Goal: Information Seeking & Learning: Learn about a topic

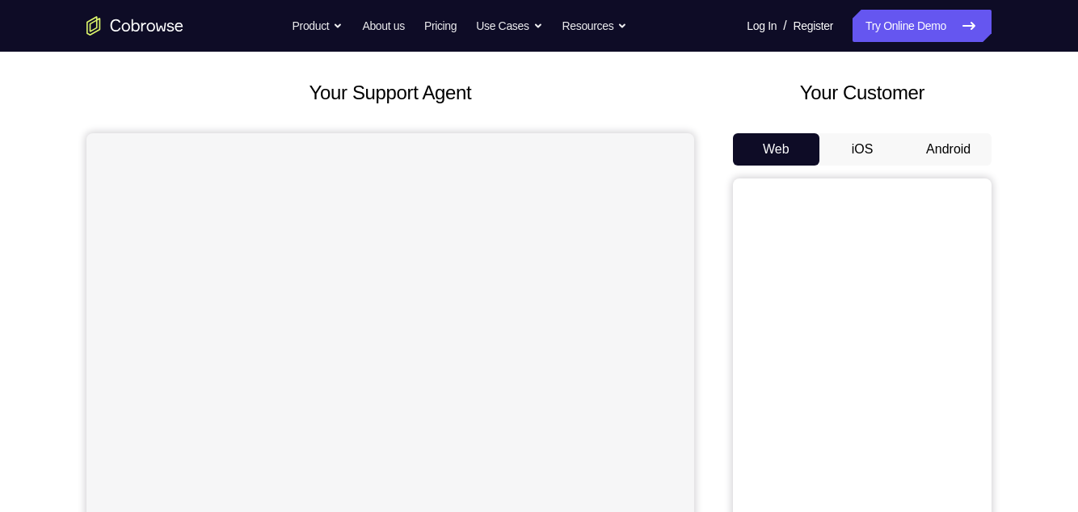
scroll to position [79, 0]
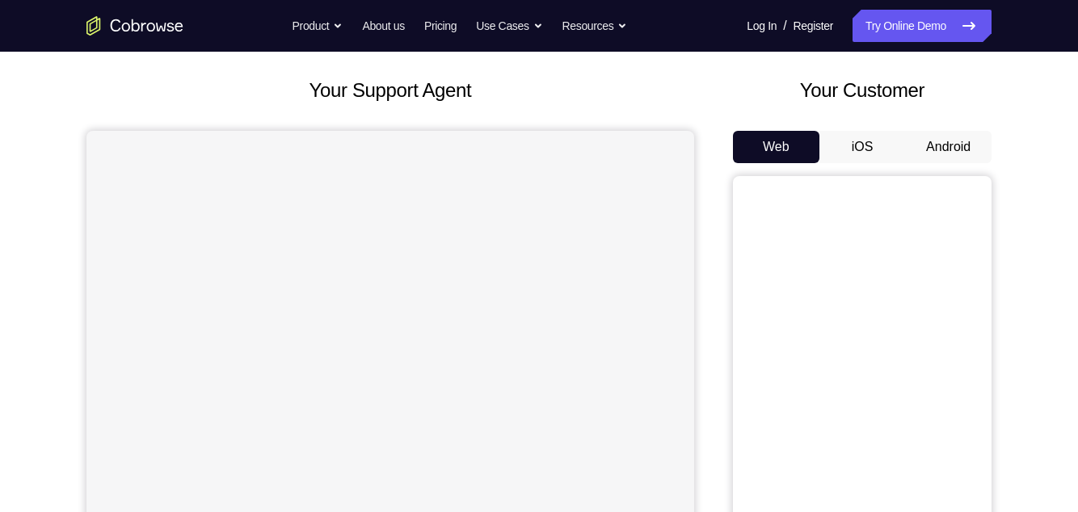
click at [952, 153] on button "Android" at bounding box center [948, 147] width 86 height 32
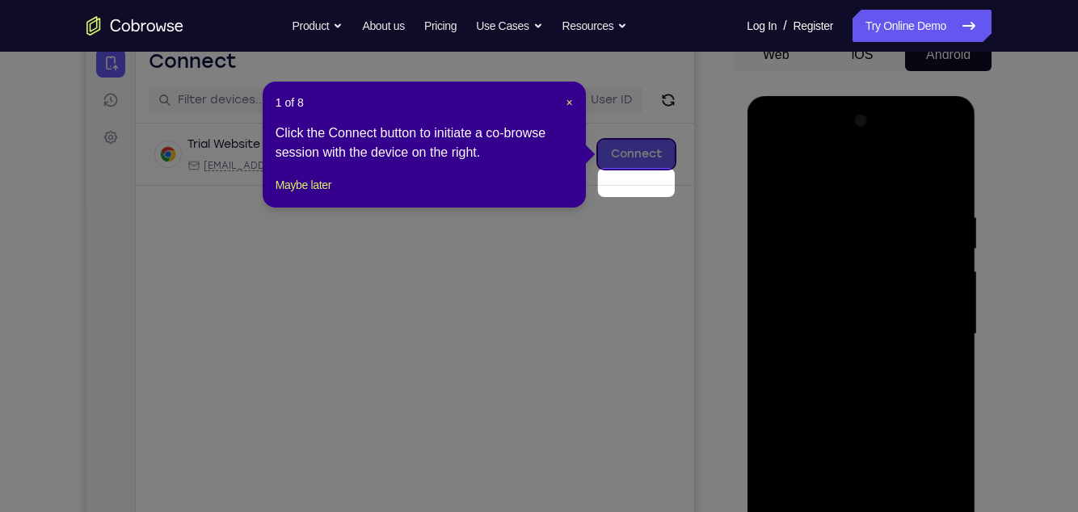
scroll to position [143, 0]
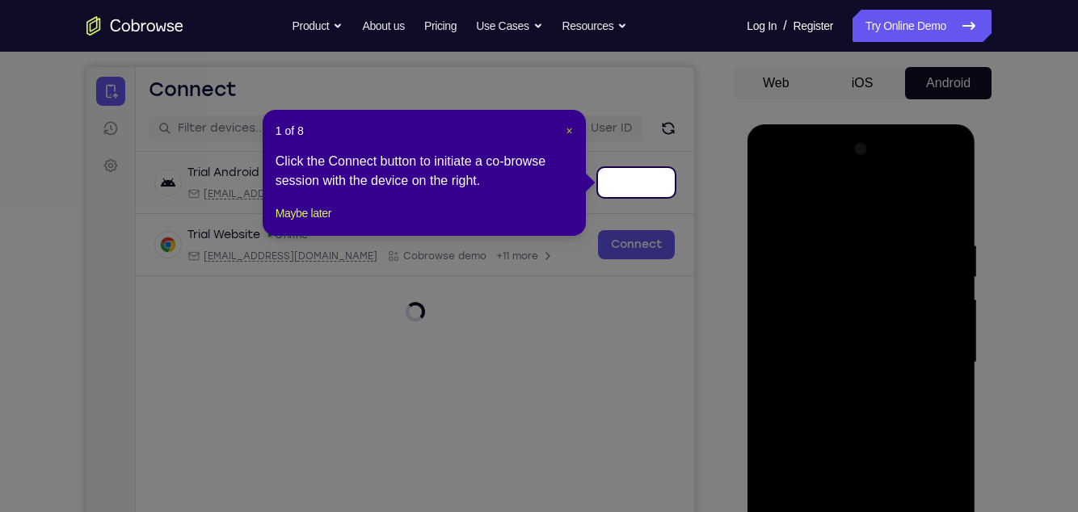
click at [569, 136] on span "×" at bounding box center [569, 130] width 6 height 13
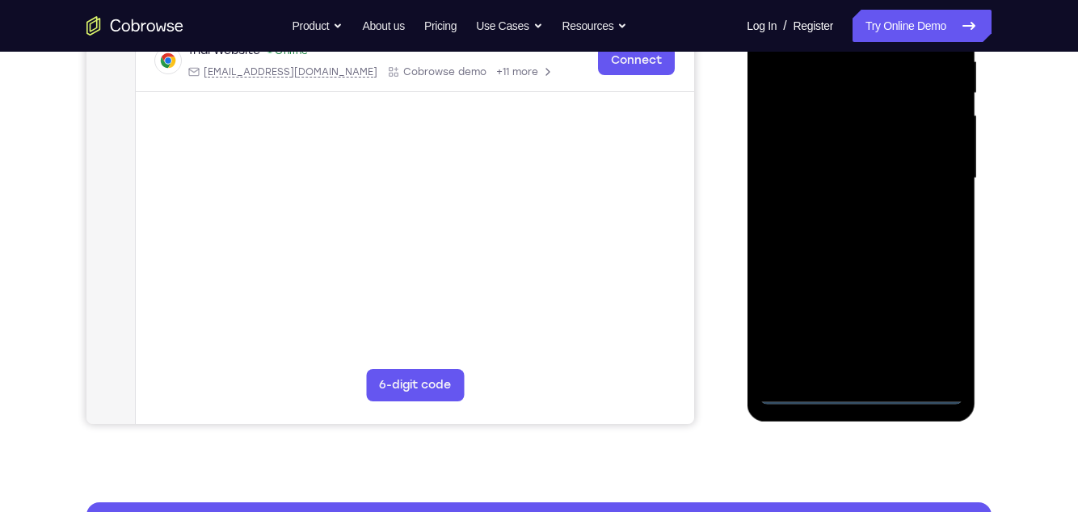
scroll to position [358, 0]
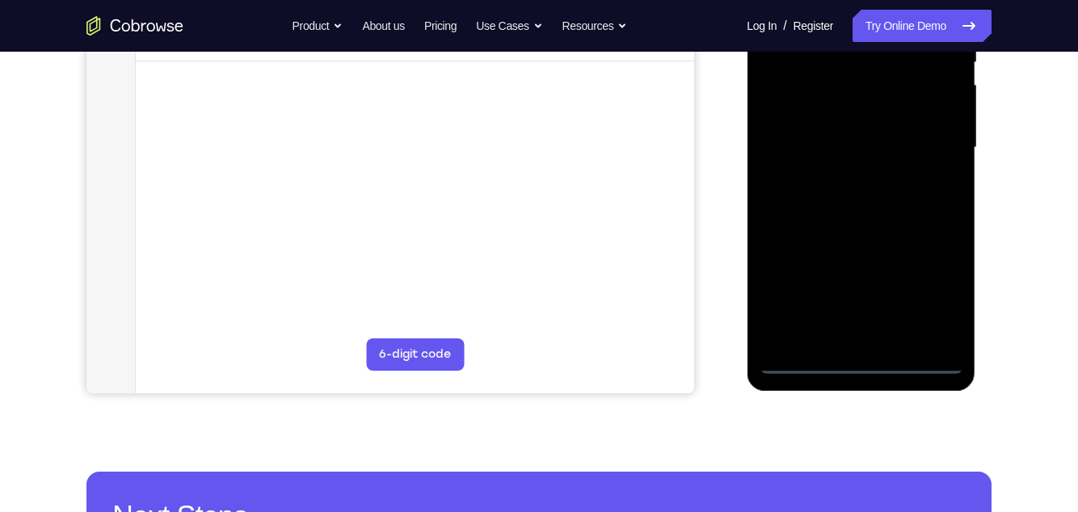
click at [858, 361] on div at bounding box center [861, 148] width 204 height 452
click at [939, 294] on div at bounding box center [861, 148] width 204 height 452
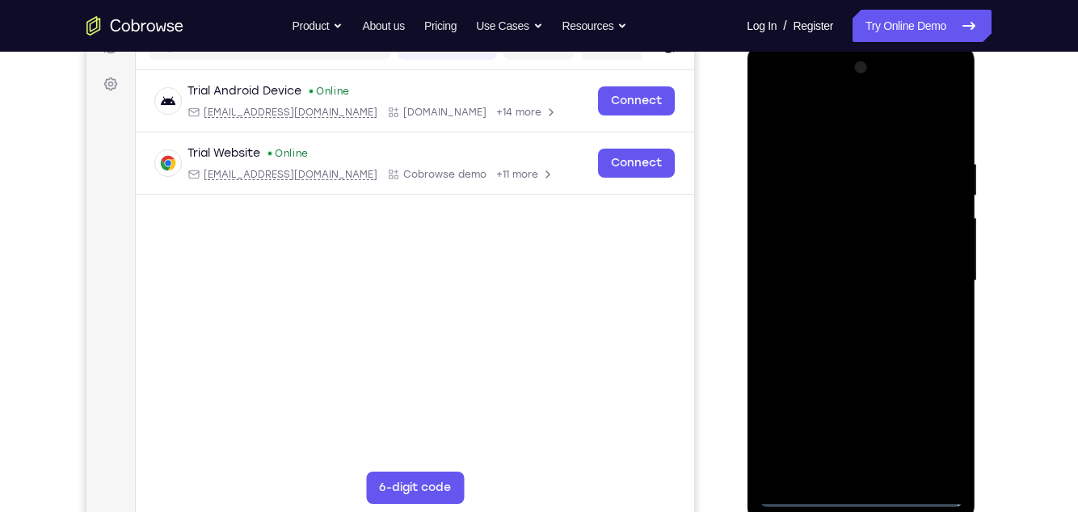
scroll to position [214, 0]
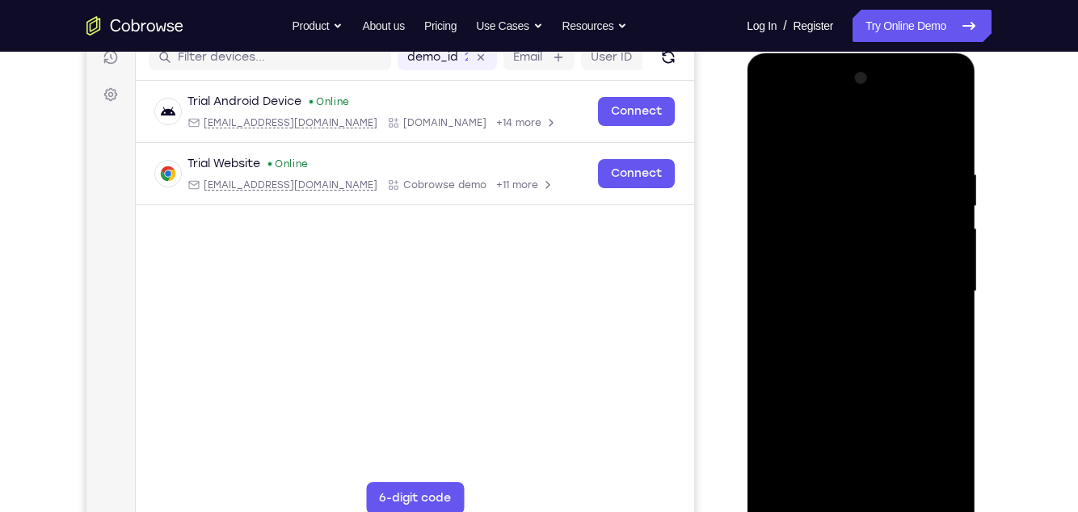
click at [838, 132] on div at bounding box center [861, 291] width 204 height 452
click at [934, 283] on div at bounding box center [861, 291] width 204 height 452
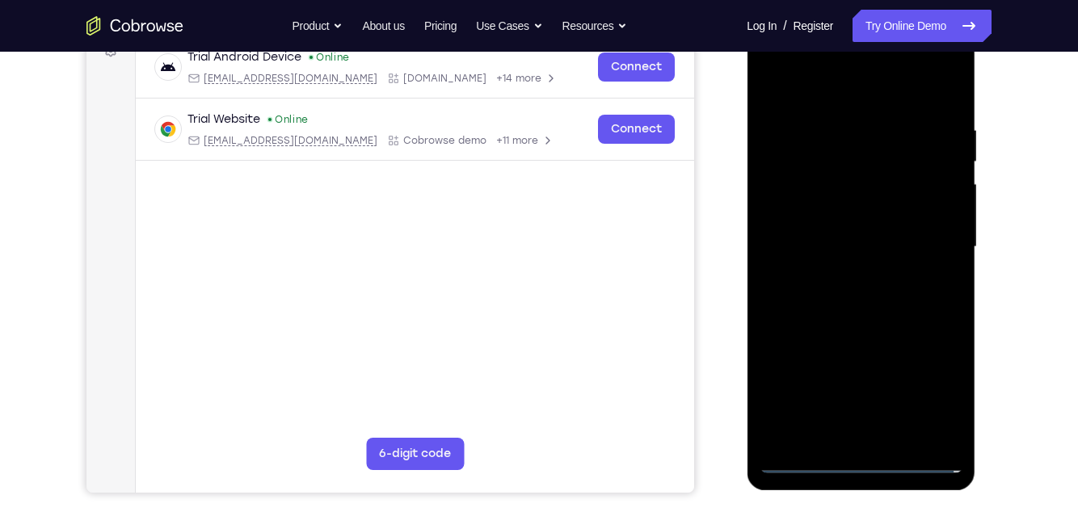
click at [838, 274] on div at bounding box center [861, 247] width 204 height 452
click at [906, 224] on div at bounding box center [861, 247] width 204 height 452
click at [852, 212] on div at bounding box center [861, 247] width 204 height 452
click at [916, 251] on div at bounding box center [861, 247] width 204 height 452
click at [889, 304] on div at bounding box center [861, 247] width 204 height 452
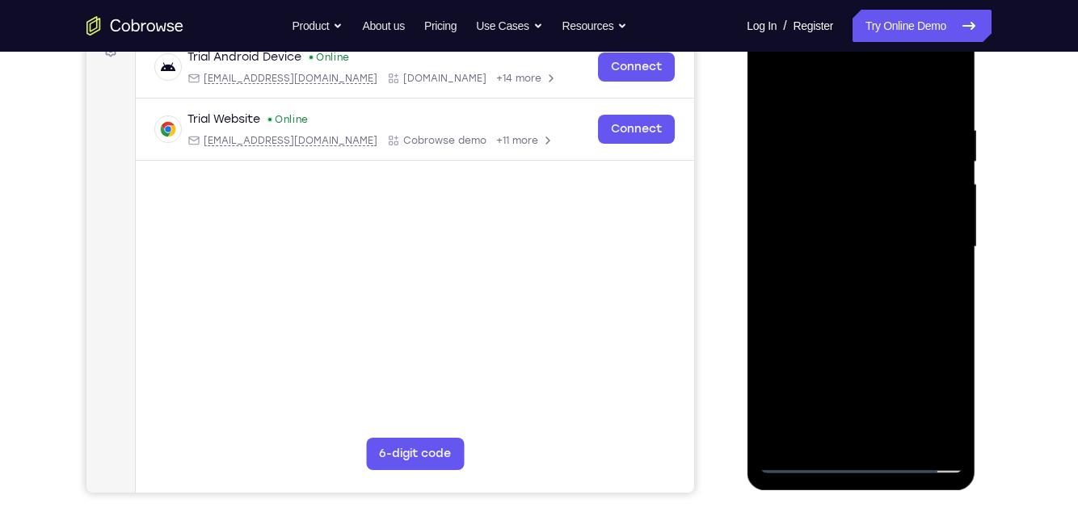
click at [899, 314] on div at bounding box center [861, 247] width 204 height 452
click at [902, 375] on div at bounding box center [861, 247] width 204 height 452
click at [869, 332] on div at bounding box center [861, 247] width 204 height 452
click at [905, 208] on div at bounding box center [861, 247] width 204 height 452
click at [828, 375] on div at bounding box center [861, 247] width 204 height 452
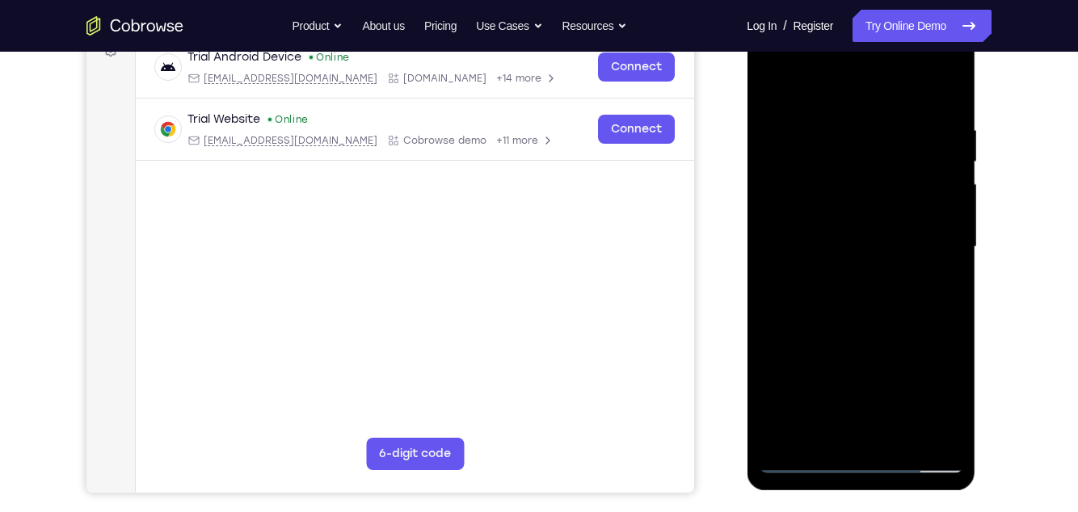
click at [838, 347] on div at bounding box center [861, 247] width 204 height 452
click at [939, 276] on div at bounding box center [861, 247] width 204 height 452
click at [802, 375] on div at bounding box center [861, 247] width 204 height 452
click at [805, 375] on div at bounding box center [861, 247] width 204 height 452
click at [775, 83] on div at bounding box center [861, 247] width 204 height 452
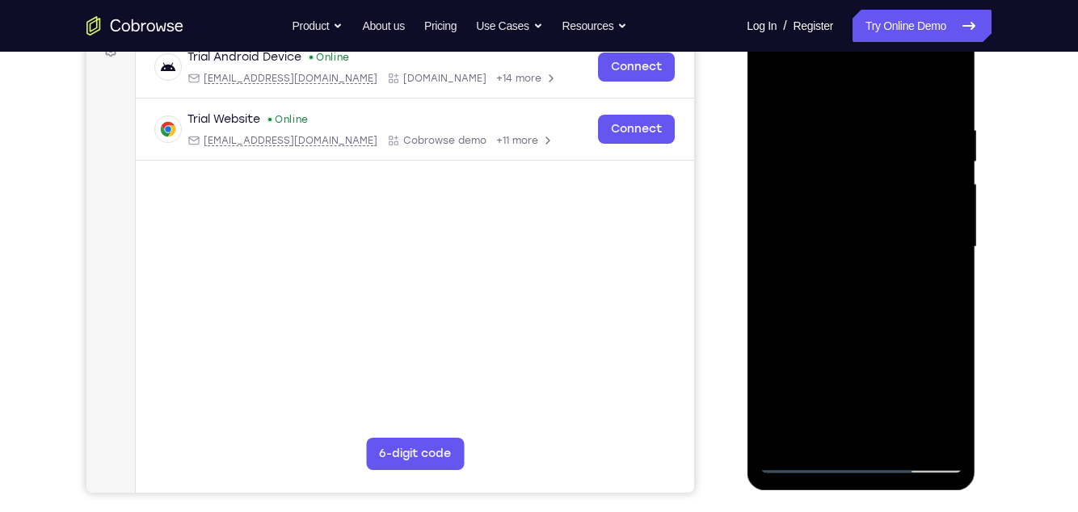
click at [960, 375] on div at bounding box center [861, 247] width 204 height 452
click at [772, 295] on div at bounding box center [861, 247] width 204 height 452
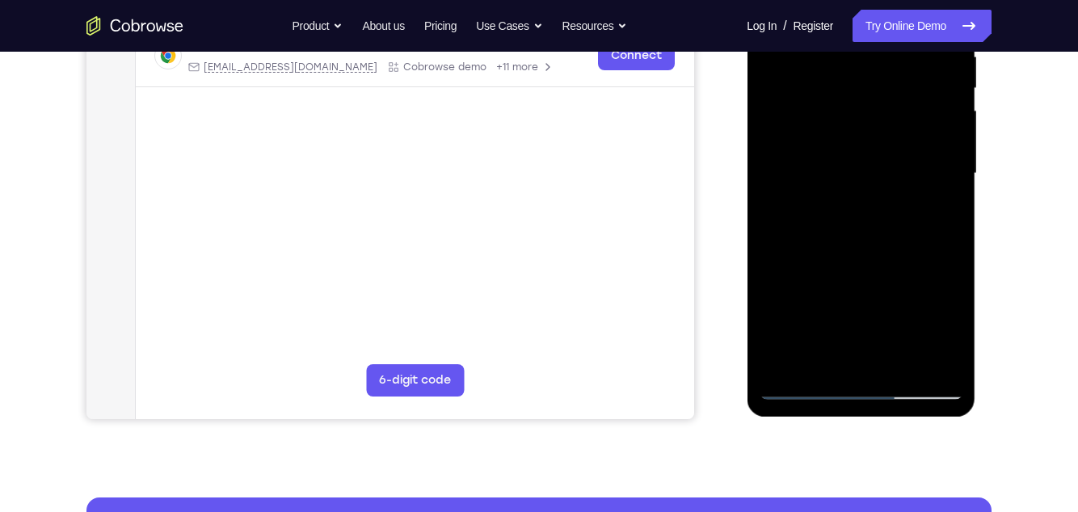
scroll to position [333, 0]
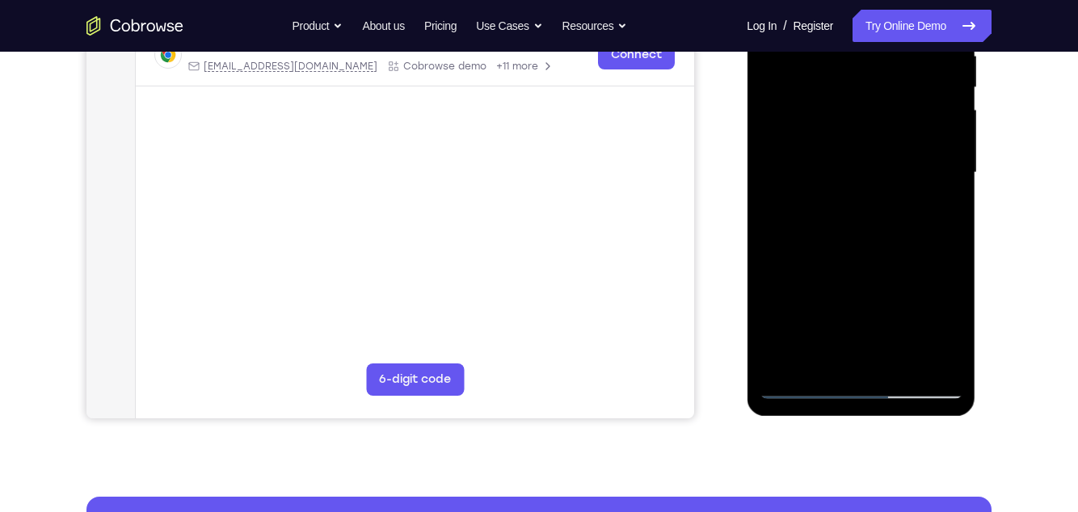
click at [772, 301] on div at bounding box center [861, 173] width 204 height 452
click at [774, 230] on div at bounding box center [861, 173] width 204 height 452
click at [769, 233] on div at bounding box center [861, 173] width 204 height 452
click at [773, 340] on div at bounding box center [861, 173] width 204 height 452
click at [773, 308] on div at bounding box center [861, 173] width 204 height 452
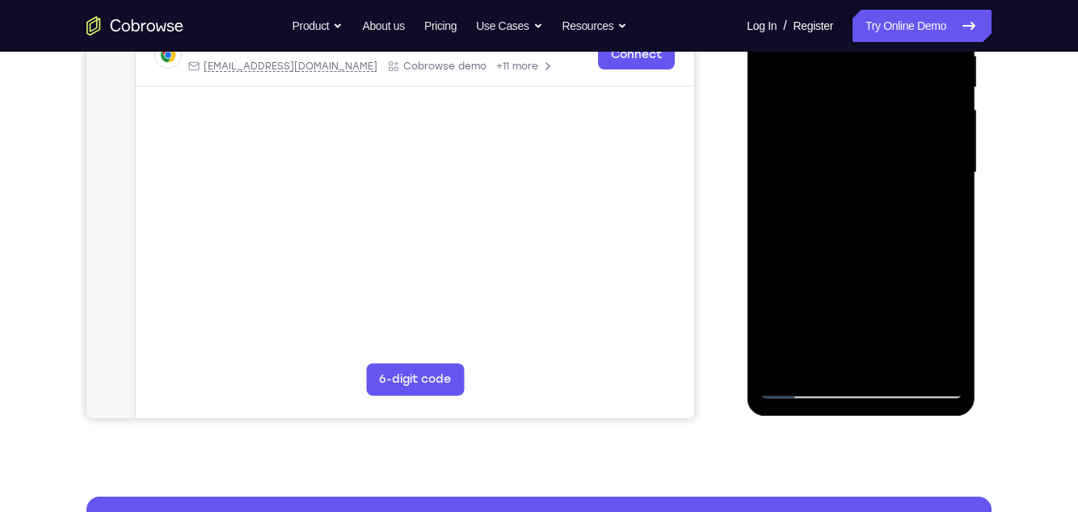
click at [774, 338] on div at bounding box center [861, 173] width 204 height 452
click at [773, 265] on div at bounding box center [861, 173] width 204 height 452
click at [767, 195] on div at bounding box center [861, 173] width 204 height 452
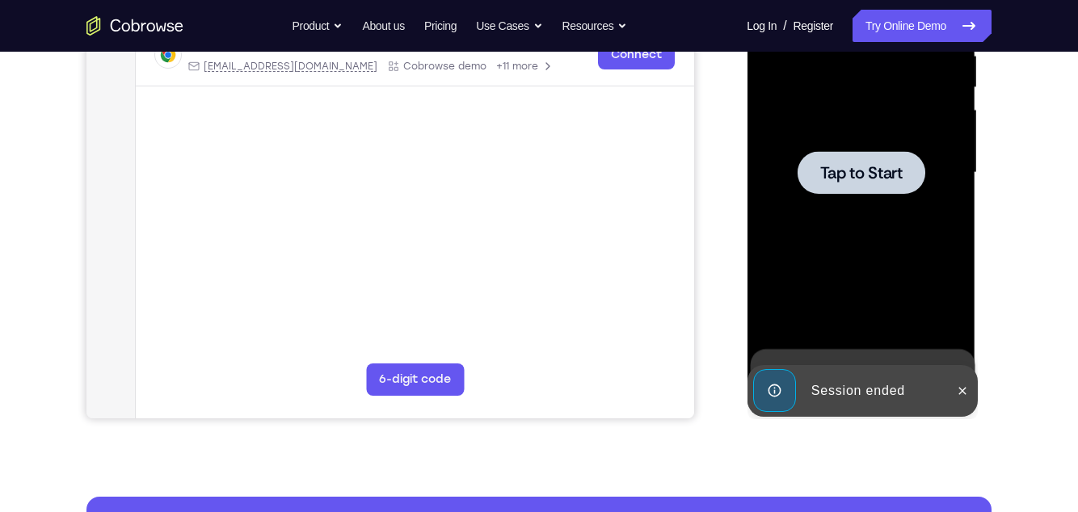
scroll to position [332, 0]
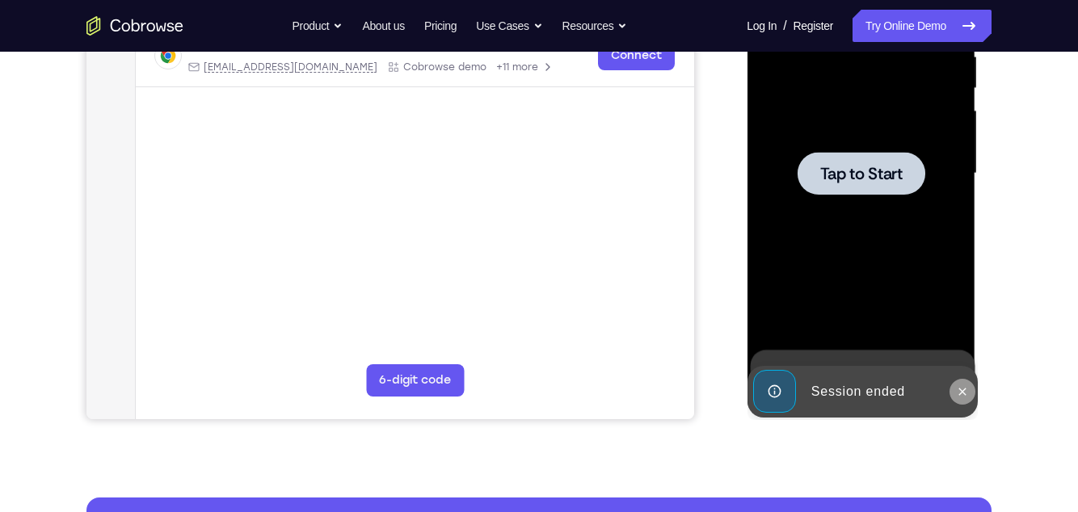
click at [963, 375] on button at bounding box center [961, 392] width 26 height 26
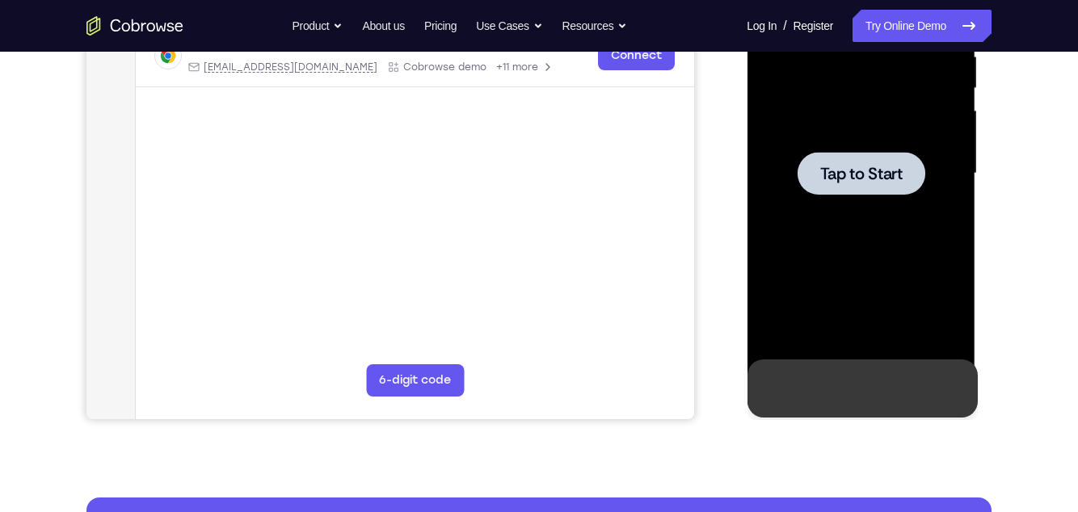
click at [969, 375] on button at bounding box center [961, 389] width 26 height 26
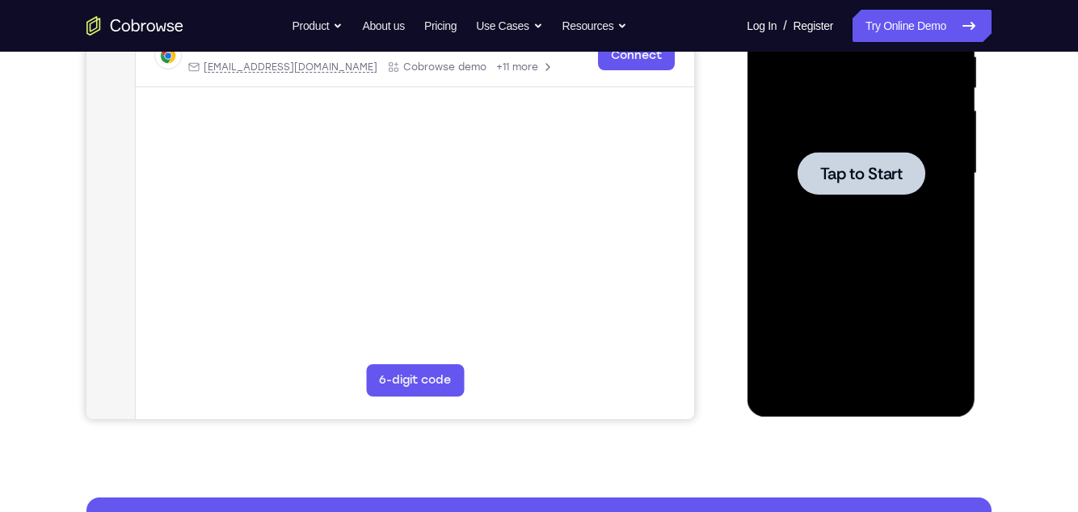
click at [924, 278] on div at bounding box center [861, 173] width 204 height 452
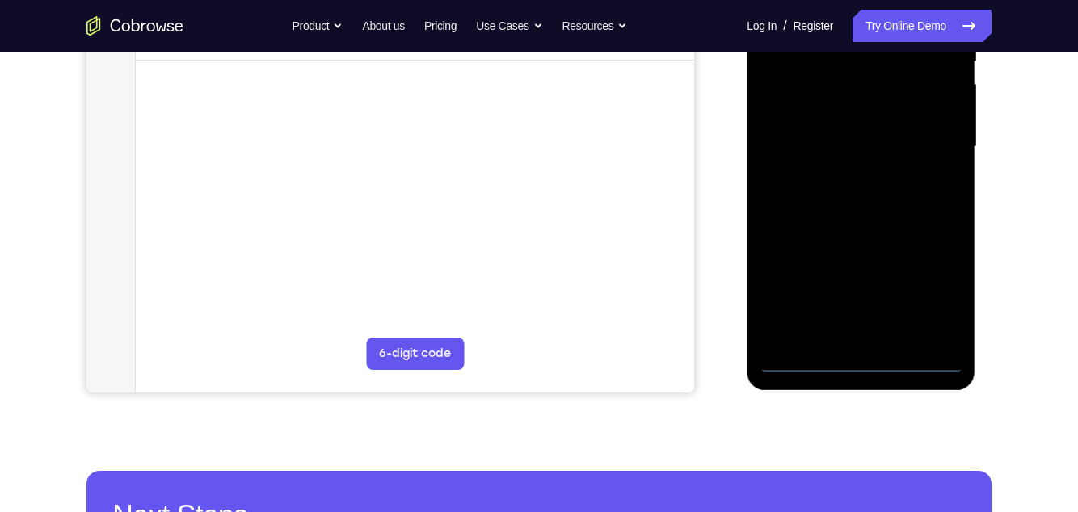
scroll to position [360, 0]
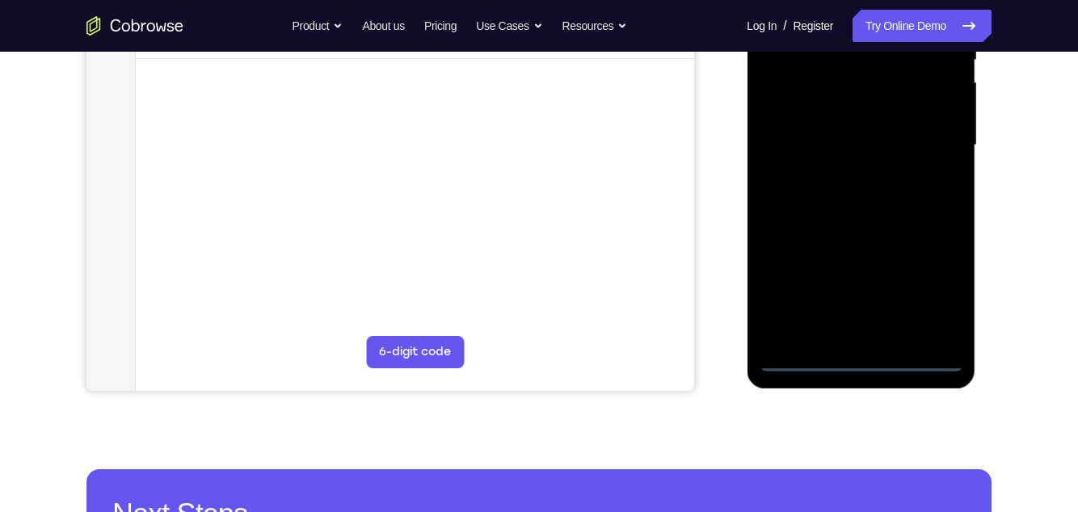
click at [856, 364] on div at bounding box center [861, 145] width 204 height 452
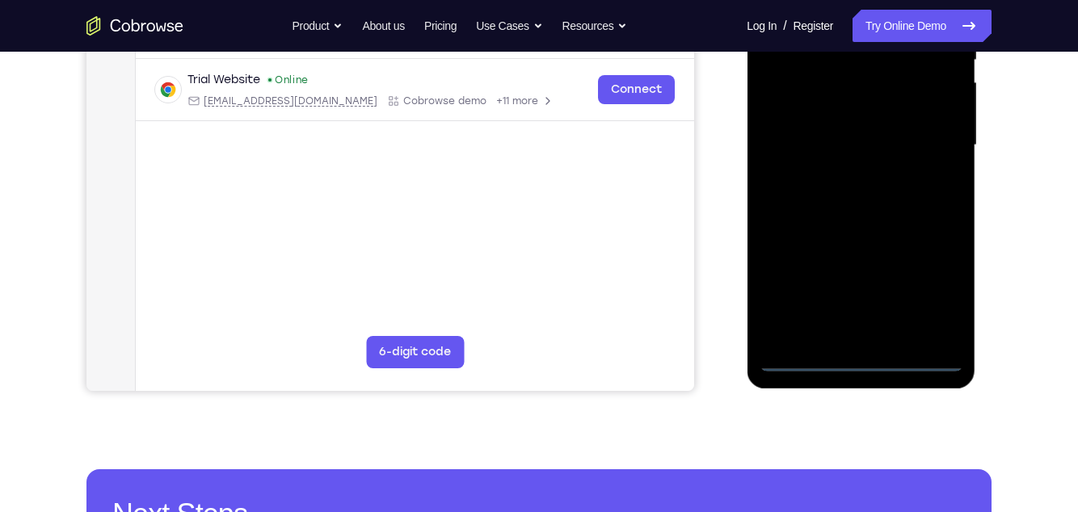
click at [930, 293] on div at bounding box center [861, 145] width 204 height 452
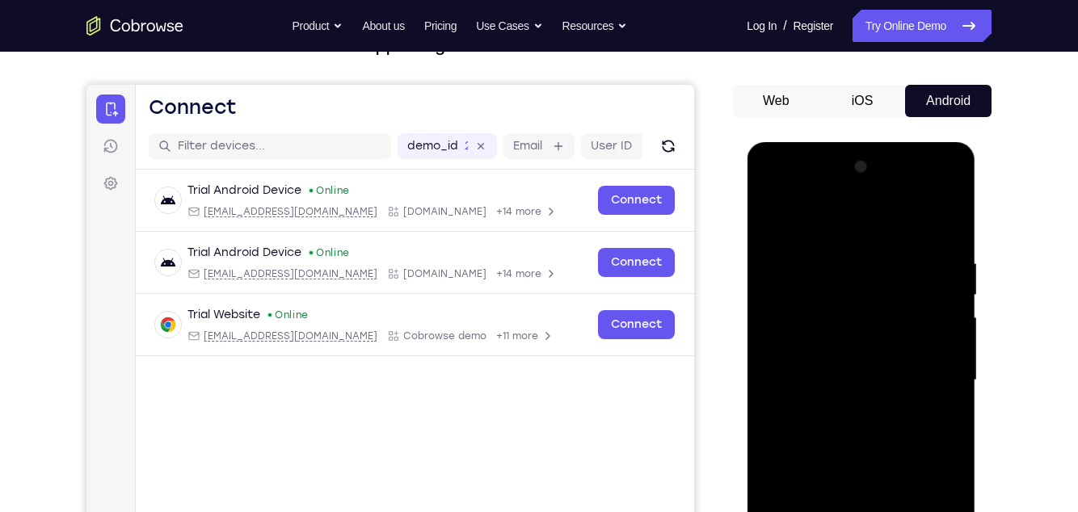
scroll to position [124, 0]
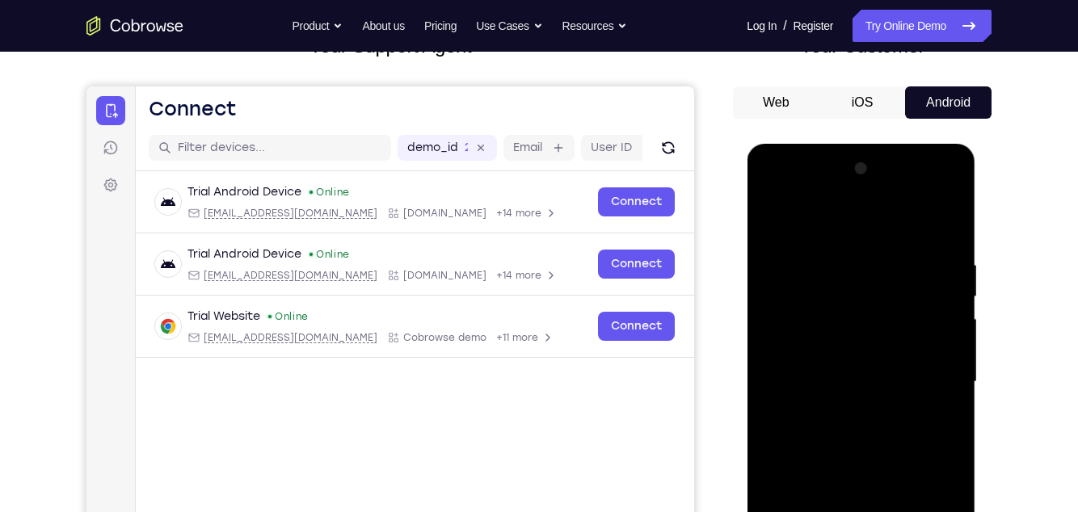
click at [877, 228] on div at bounding box center [861, 382] width 204 height 452
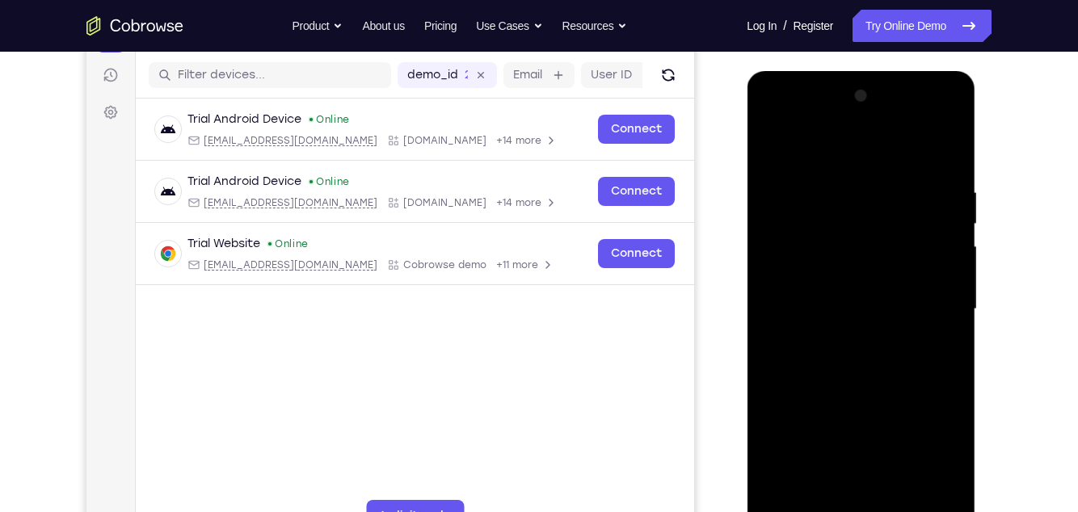
scroll to position [200, 0]
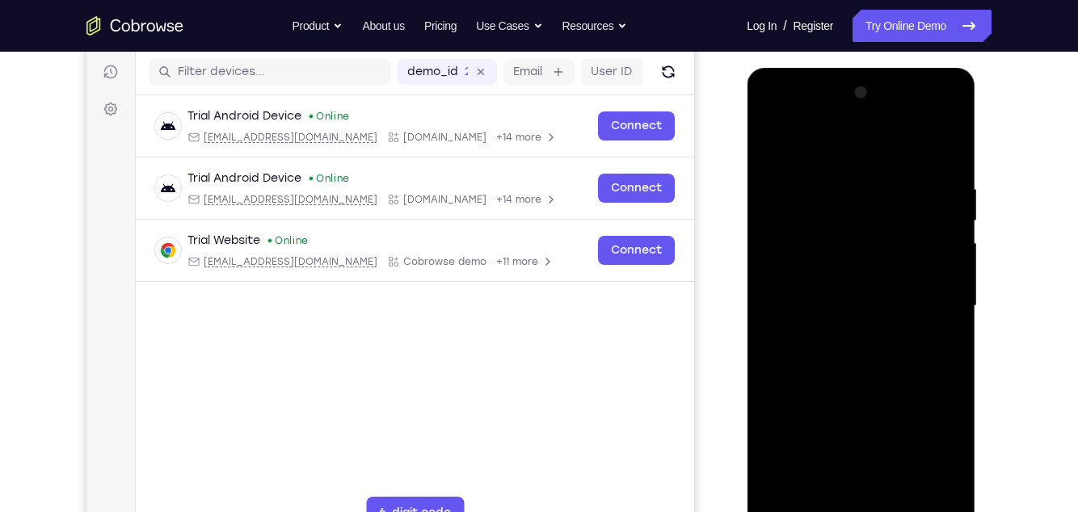
click at [925, 300] on div at bounding box center [861, 306] width 204 height 452
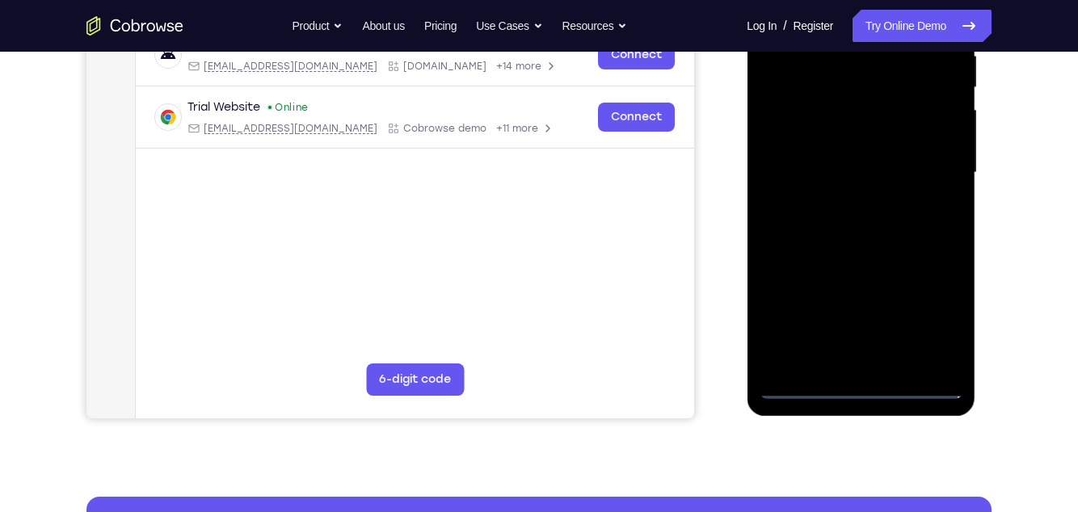
scroll to position [341, 0]
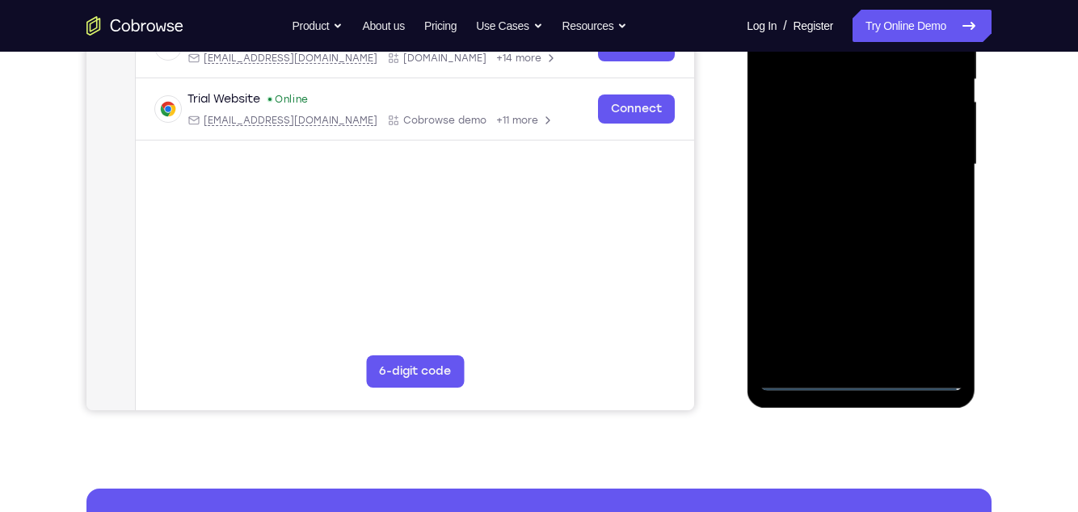
click at [843, 204] on div at bounding box center [861, 165] width 204 height 452
click at [900, 148] on div at bounding box center [861, 165] width 204 height 452
click at [868, 143] on div at bounding box center [861, 165] width 204 height 452
click at [893, 169] on div at bounding box center [861, 165] width 204 height 452
click at [880, 225] on div at bounding box center [861, 165] width 204 height 452
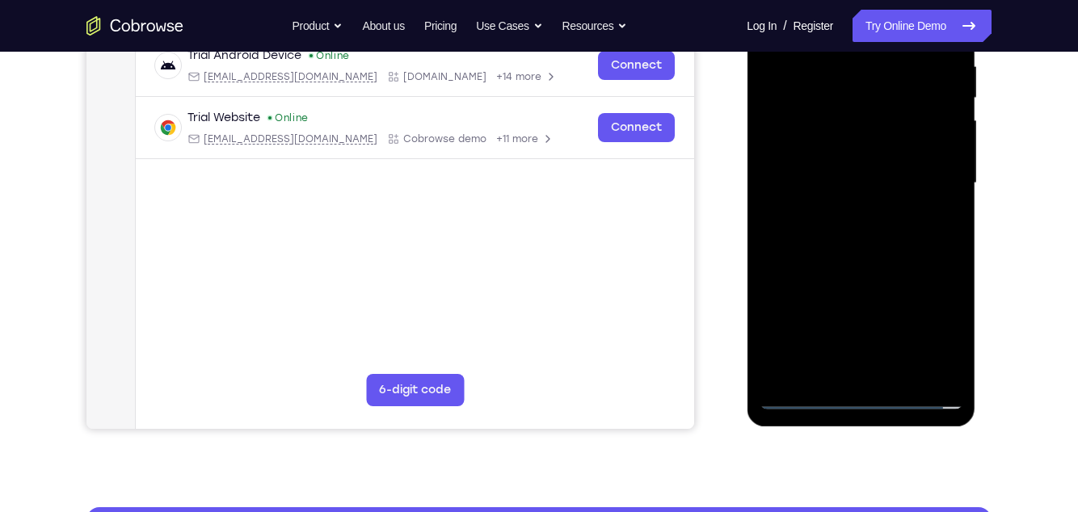
scroll to position [330, 0]
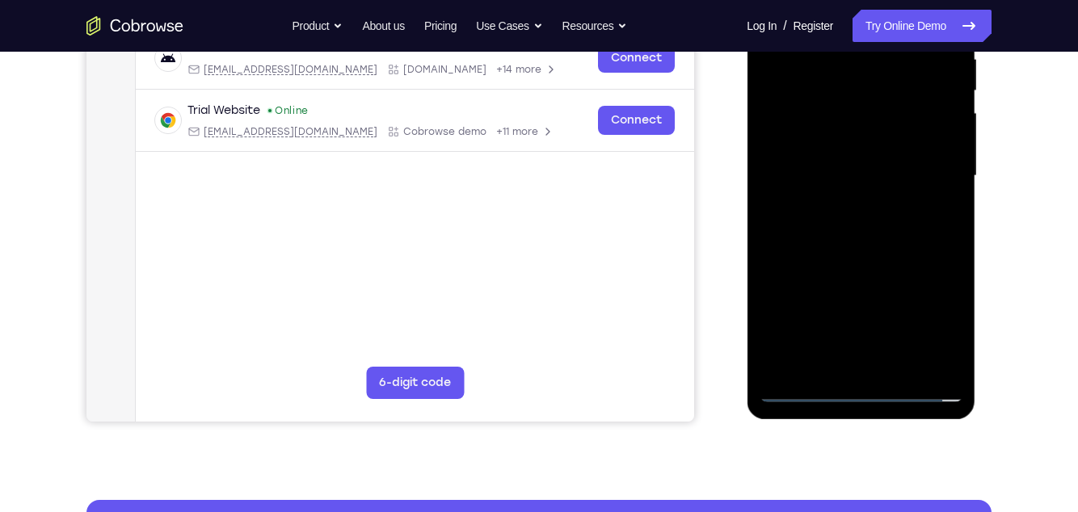
click at [889, 250] on div at bounding box center [861, 176] width 204 height 452
click at [905, 372] on div at bounding box center [861, 176] width 204 height 452
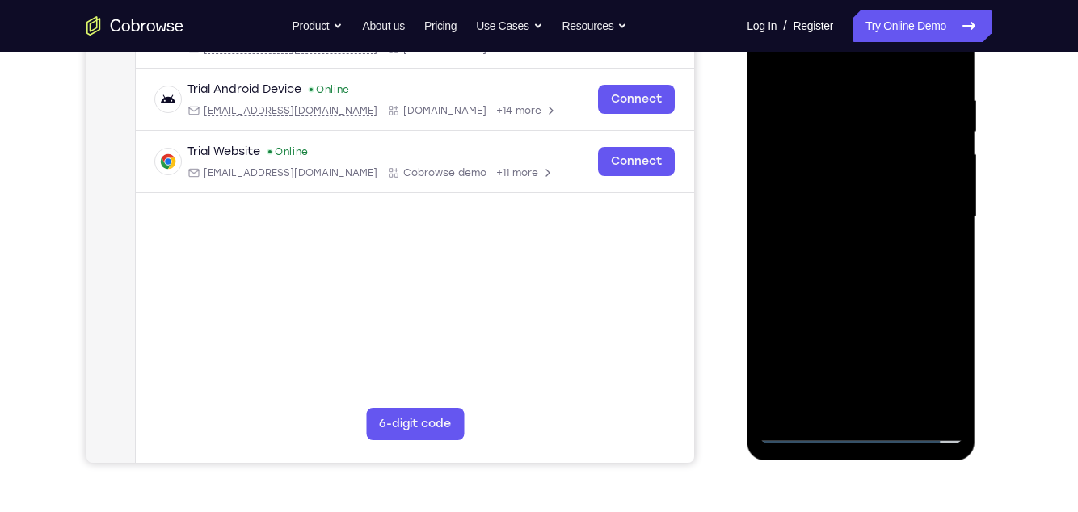
scroll to position [274, 0]
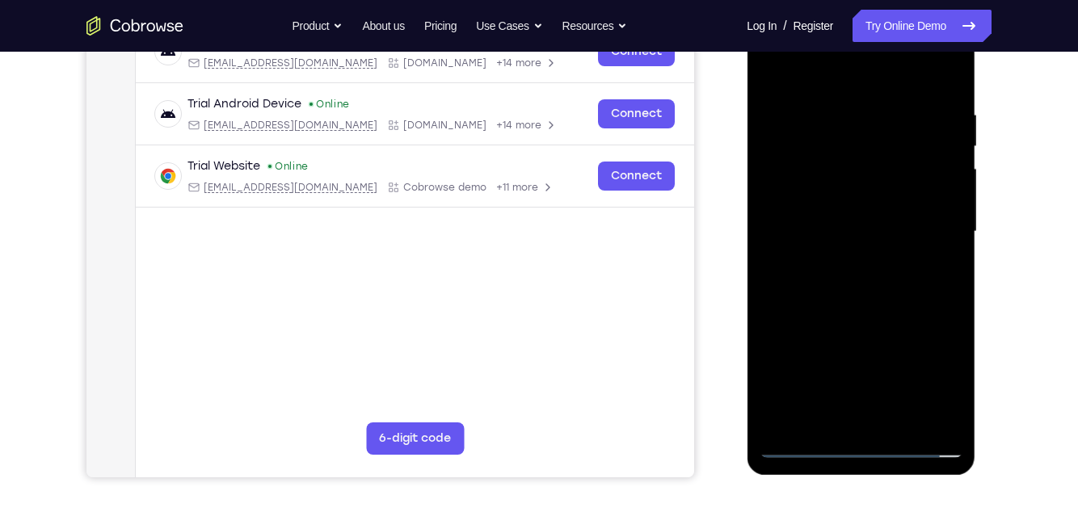
click at [867, 322] on div at bounding box center [861, 232] width 204 height 452
click at [847, 185] on div at bounding box center [861, 232] width 204 height 452
click at [901, 375] on div at bounding box center [861, 232] width 204 height 452
click at [886, 375] on div at bounding box center [861, 232] width 204 height 452
click at [869, 368] on div at bounding box center [861, 232] width 204 height 452
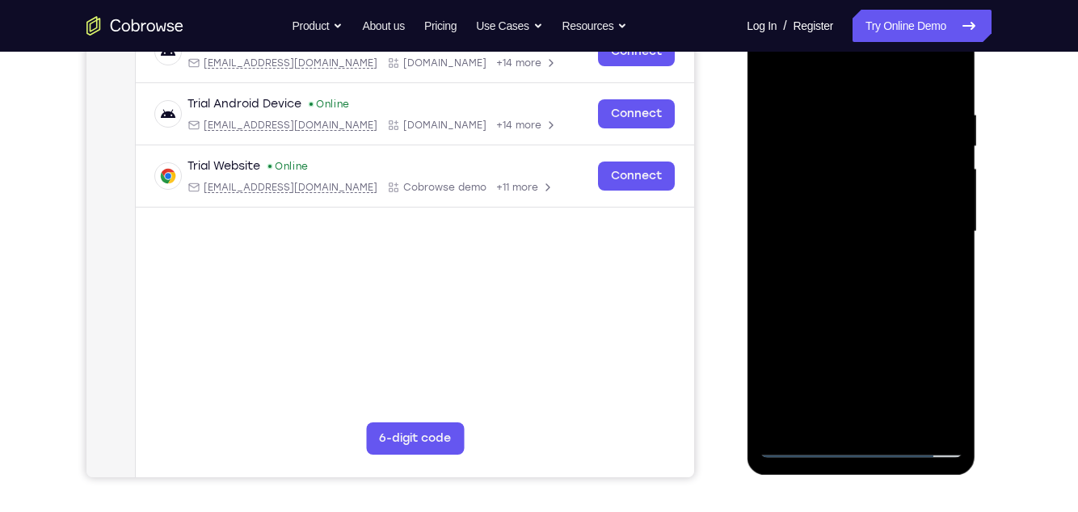
click at [883, 234] on div at bounding box center [861, 232] width 204 height 452
click at [808, 375] on div at bounding box center [861, 232] width 204 height 452
click at [806, 375] on div at bounding box center [861, 232] width 204 height 452
click at [952, 70] on div at bounding box center [861, 232] width 204 height 452
click at [876, 164] on div at bounding box center [861, 232] width 204 height 452
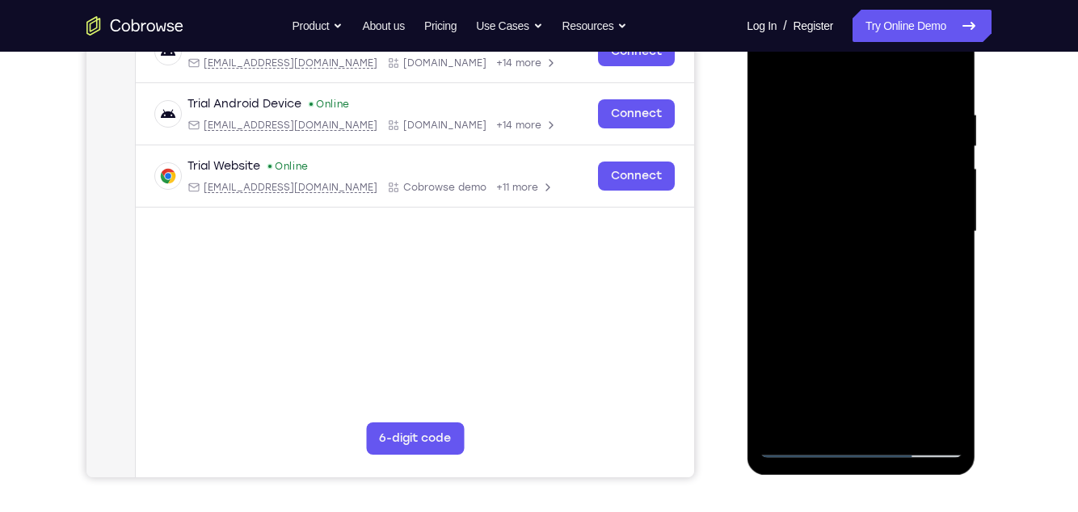
click at [811, 373] on div at bounding box center [861, 232] width 204 height 452
click at [809, 375] on div at bounding box center [861, 232] width 204 height 452
click at [934, 95] on div at bounding box center [861, 232] width 204 height 452
click at [896, 94] on div at bounding box center [861, 232] width 204 height 452
click at [806, 375] on div at bounding box center [861, 232] width 204 height 452
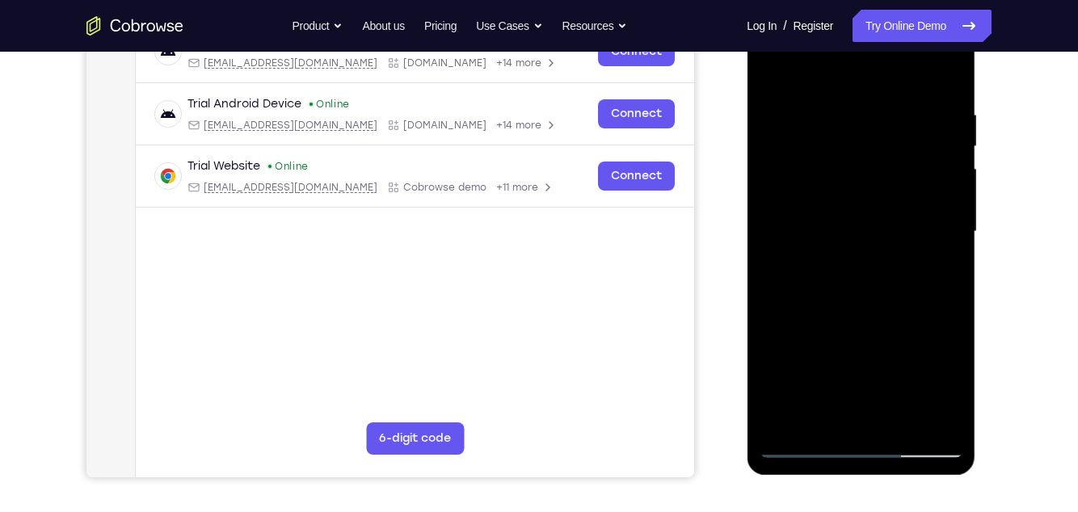
click at [807, 375] on div at bounding box center [861, 232] width 204 height 452
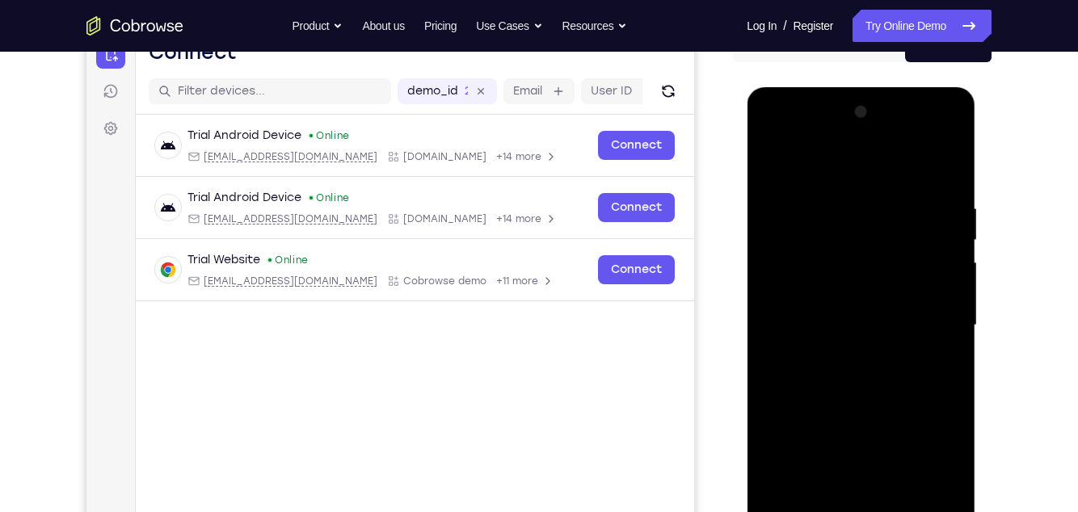
scroll to position [177, 0]
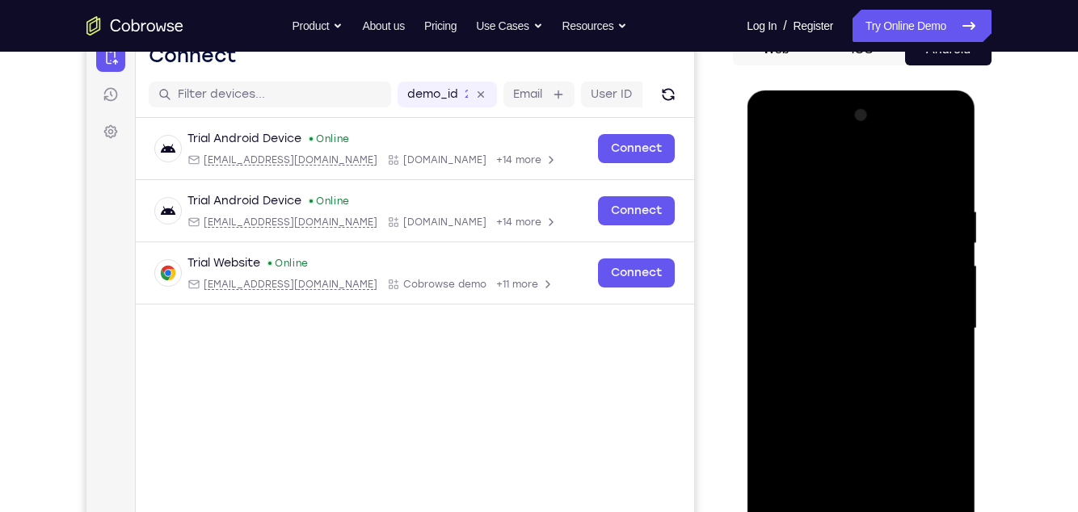
click at [843, 202] on div at bounding box center [861, 329] width 204 height 452
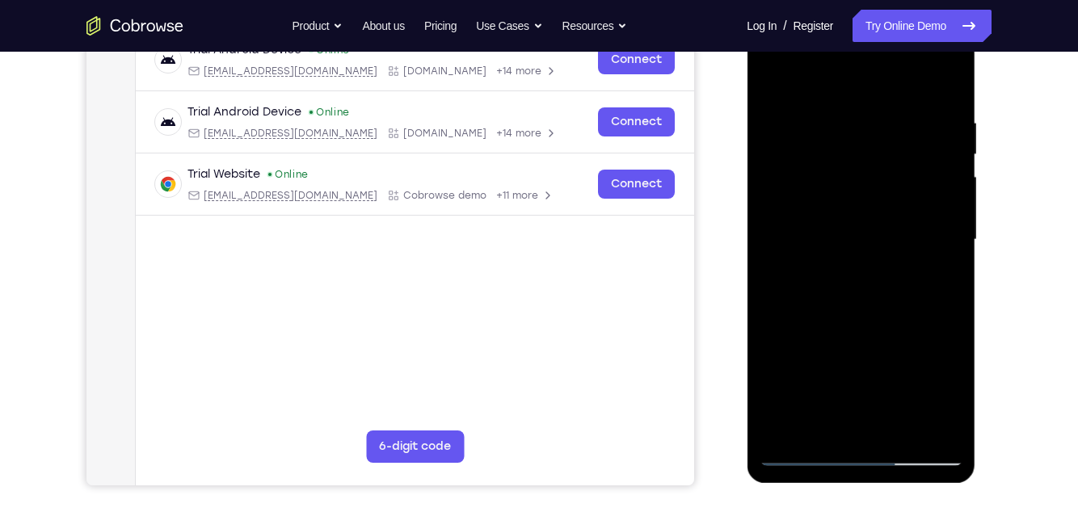
scroll to position [268, 0]
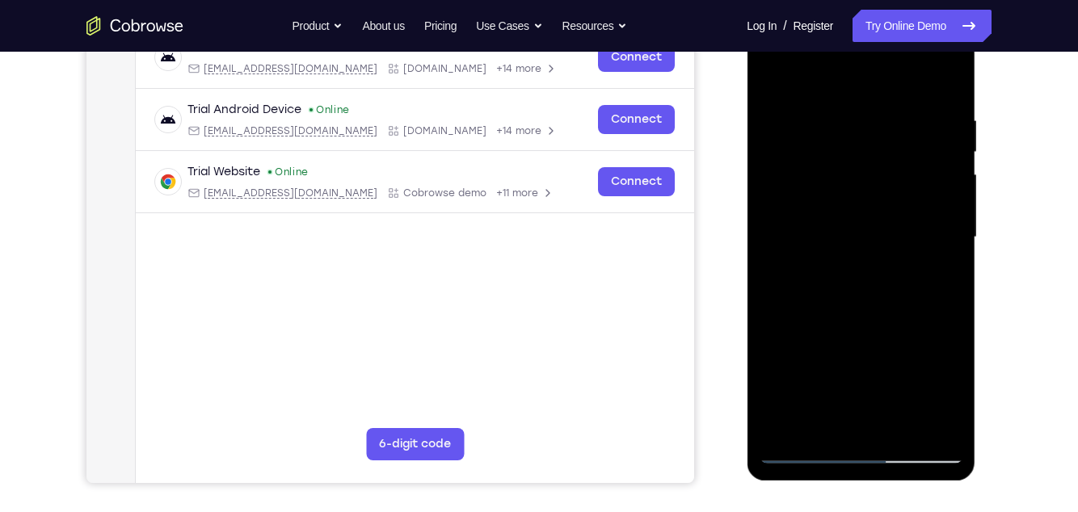
click at [1011, 153] on div "Your Support Agent Your Customer Web iOS Android Next Steps We’d be happy to gi…" at bounding box center [539, 316] width 1034 height 1065
click at [935, 175] on div at bounding box center [861, 237] width 204 height 452
click at [922, 185] on div at bounding box center [861, 237] width 204 height 452
click at [922, 375] on div at bounding box center [861, 237] width 204 height 452
click at [942, 86] on div at bounding box center [861, 237] width 204 height 452
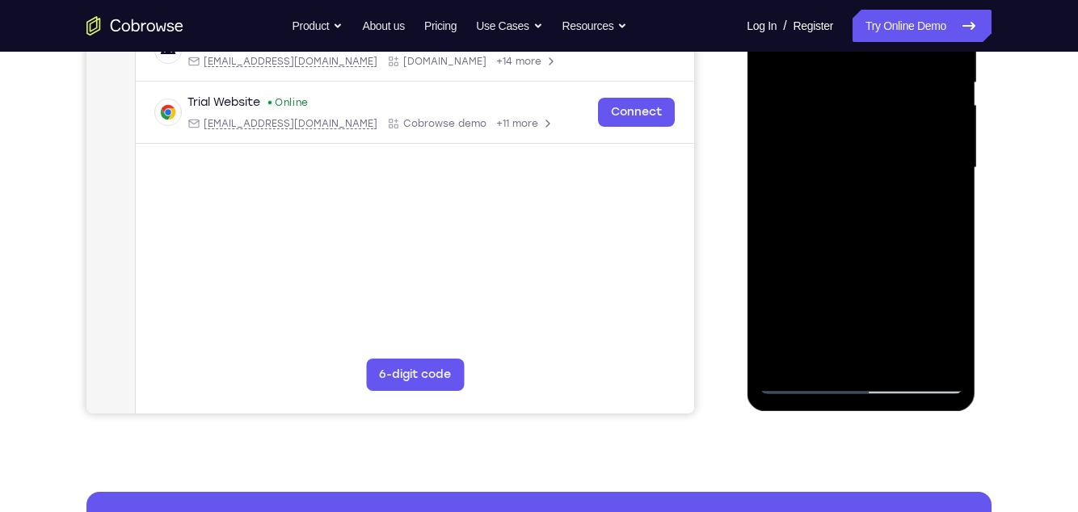
scroll to position [338, 0]
click at [951, 335] on div at bounding box center [861, 167] width 204 height 452
click at [946, 224] on div at bounding box center [861, 167] width 204 height 452
click at [950, 224] on div at bounding box center [861, 167] width 204 height 452
click at [775, 303] on div at bounding box center [861, 167] width 204 height 452
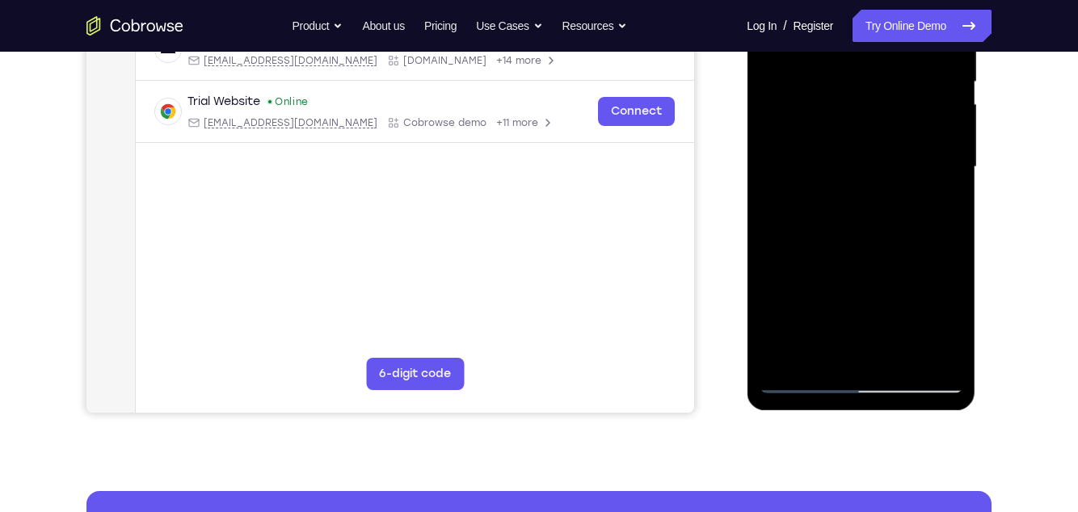
click at [947, 165] on div at bounding box center [861, 167] width 204 height 452
click at [946, 164] on div at bounding box center [861, 167] width 204 height 452
click at [951, 164] on div at bounding box center [861, 167] width 204 height 452
click at [951, 162] on div at bounding box center [861, 167] width 204 height 452
click at [951, 166] on div at bounding box center [861, 167] width 204 height 452
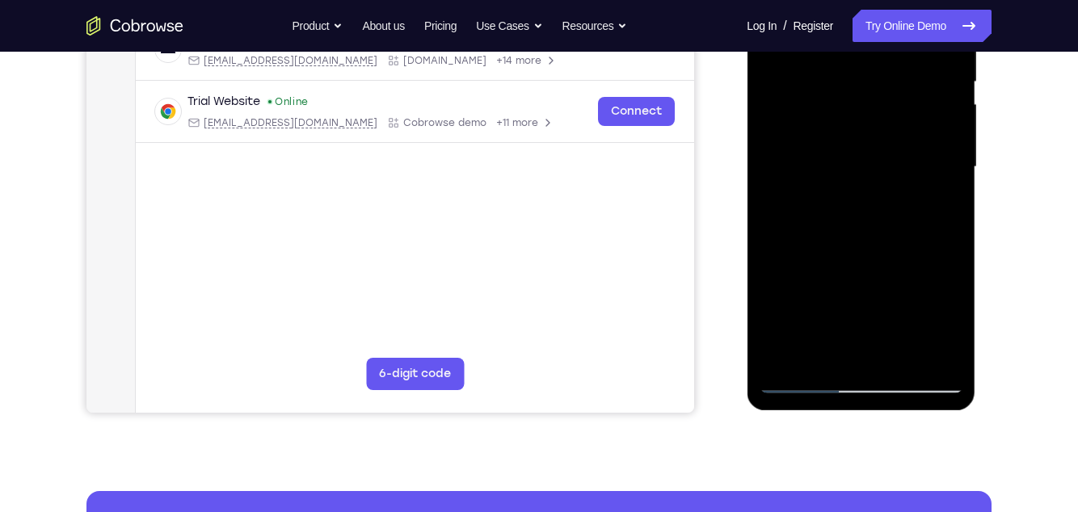
click at [946, 170] on div at bounding box center [861, 167] width 204 height 452
click at [948, 163] on div at bounding box center [861, 167] width 204 height 452
click at [951, 119] on div at bounding box center [861, 167] width 204 height 452
click at [946, 225] on div at bounding box center [861, 167] width 204 height 452
click at [949, 69] on div at bounding box center [861, 167] width 204 height 452
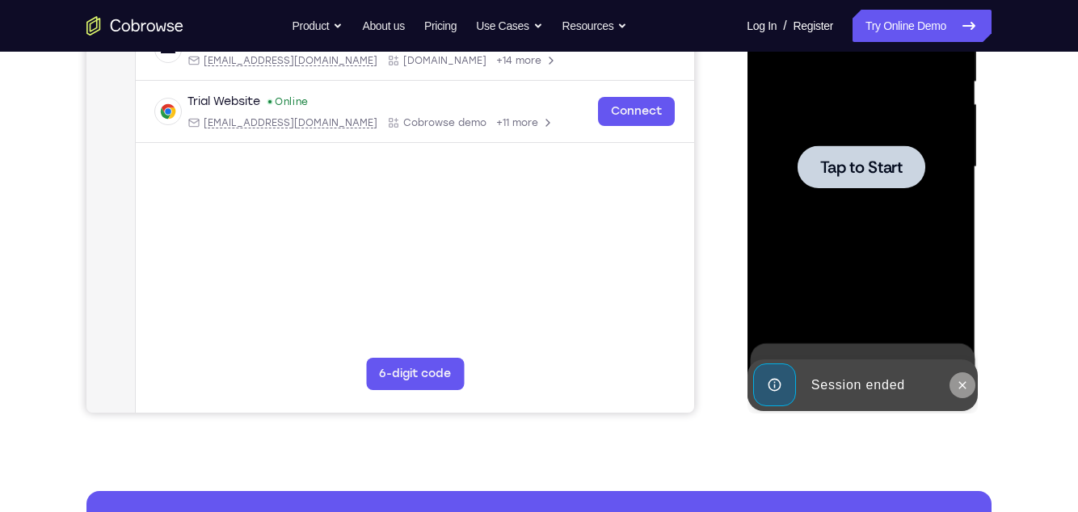
click at [961, 375] on icon at bounding box center [961, 384] width 7 height 7
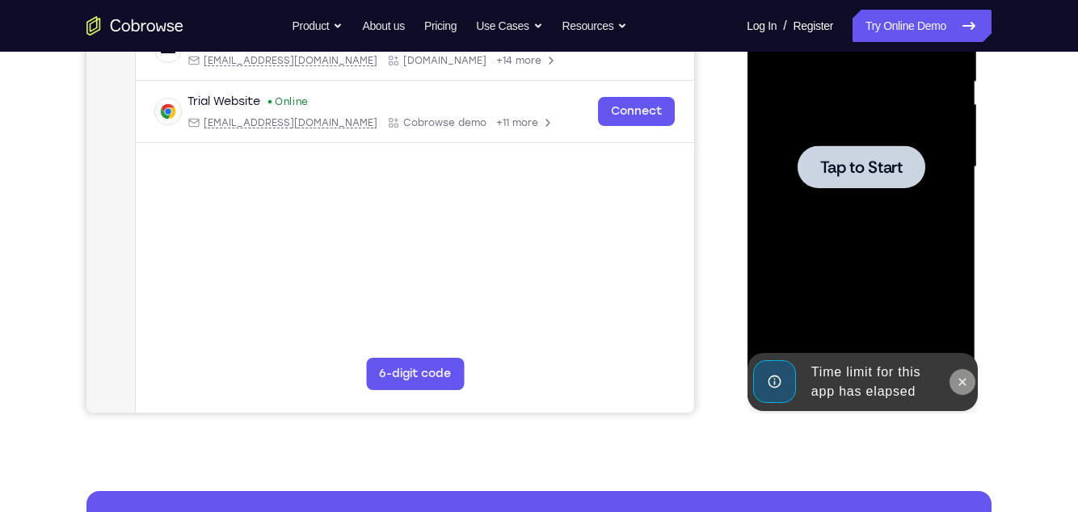
click at [960, 375] on button at bounding box center [961, 382] width 26 height 26
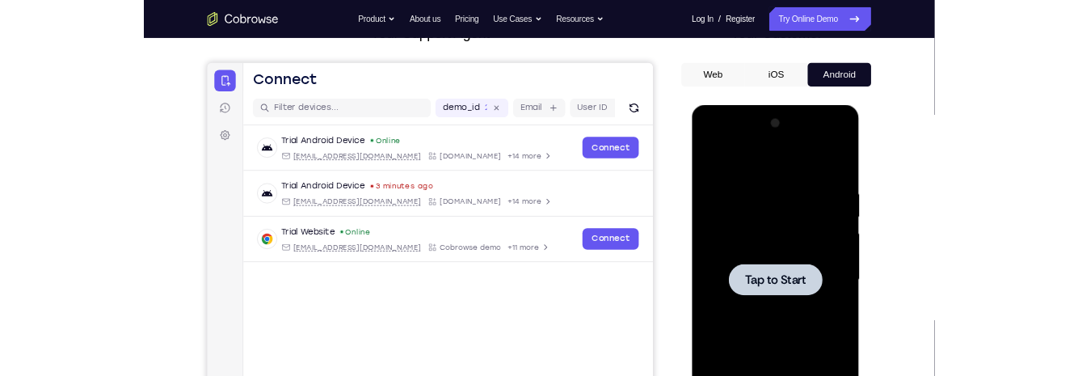
scroll to position [0, 0]
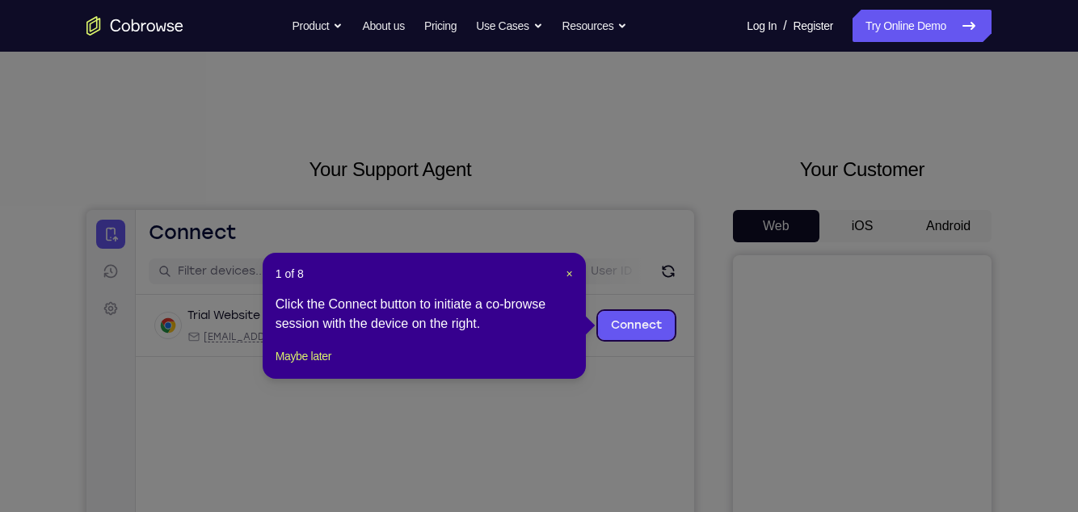
click at [952, 224] on icon at bounding box center [539, 256] width 1078 height 512
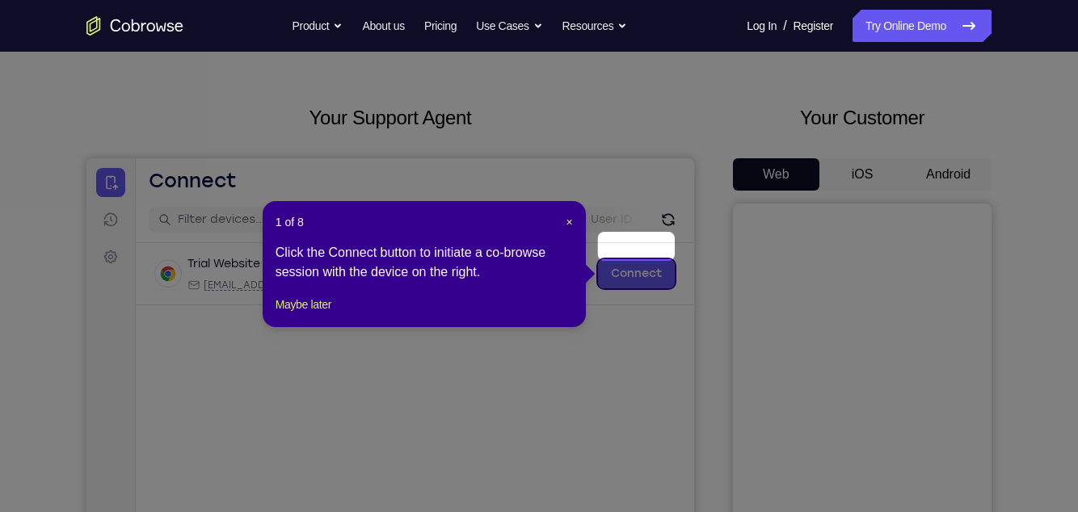
scroll to position [83, 0]
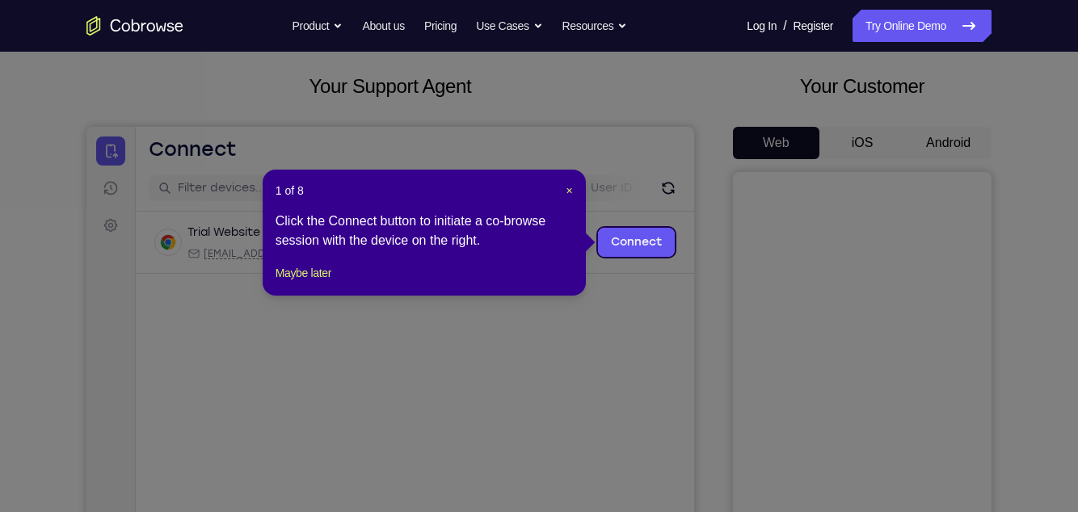
click at [555, 198] on header "1 of 8 ×" at bounding box center [423, 191] width 297 height 16
click at [566, 185] on span "×" at bounding box center [569, 190] width 6 height 13
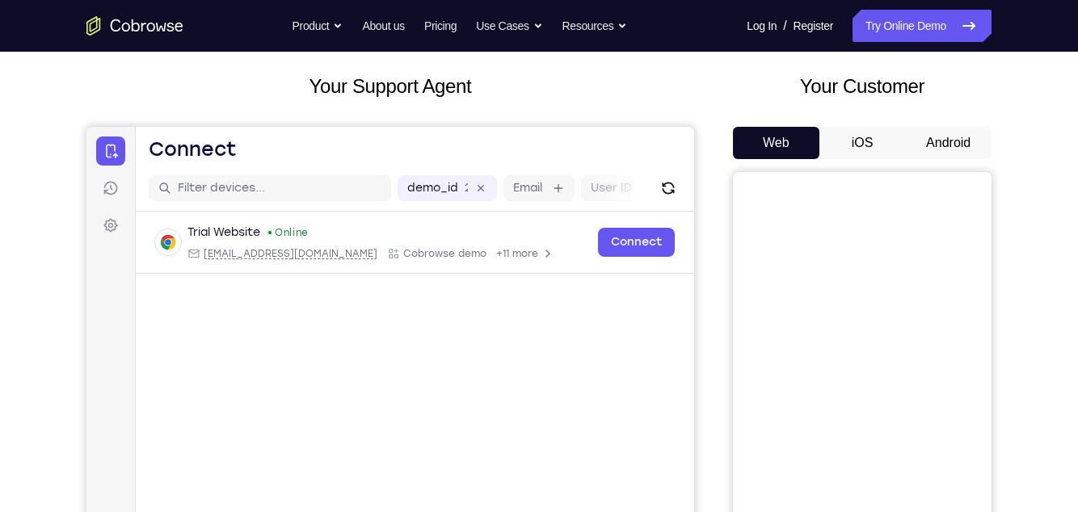
click at [964, 146] on button "Android" at bounding box center [948, 143] width 86 height 32
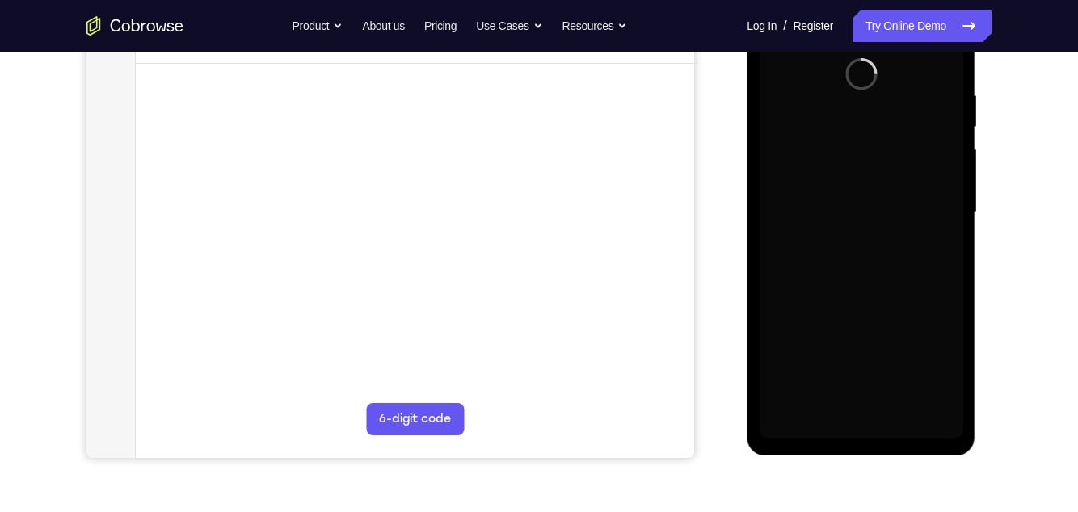
scroll to position [0, 0]
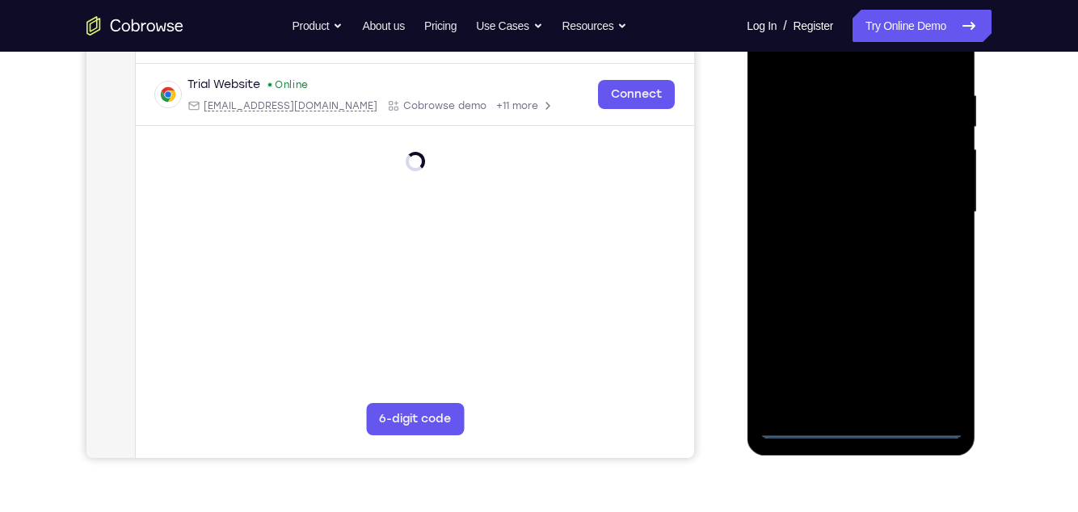
click at [855, 428] on div at bounding box center [861, 212] width 204 height 452
click at [931, 354] on div at bounding box center [861, 212] width 204 height 452
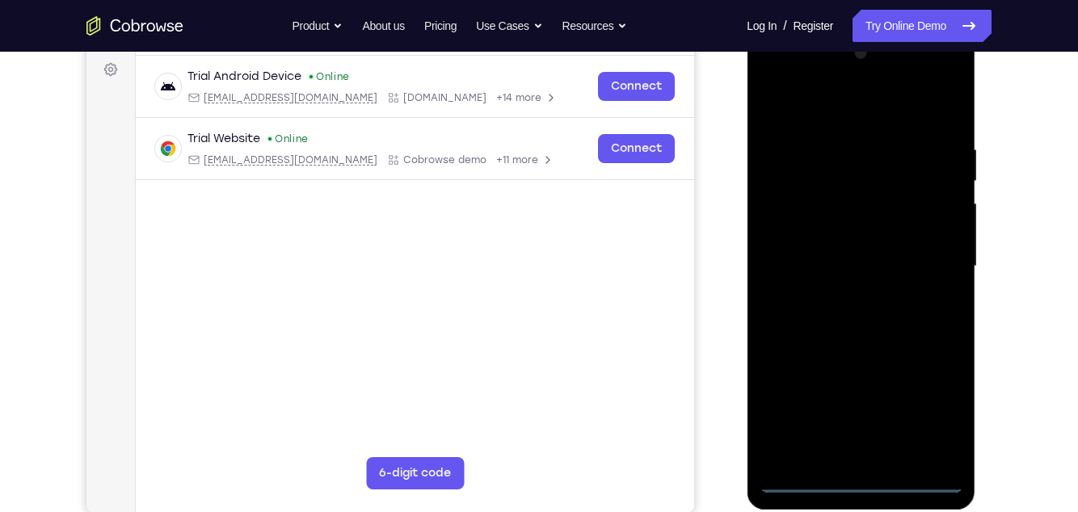
scroll to position [256, 0]
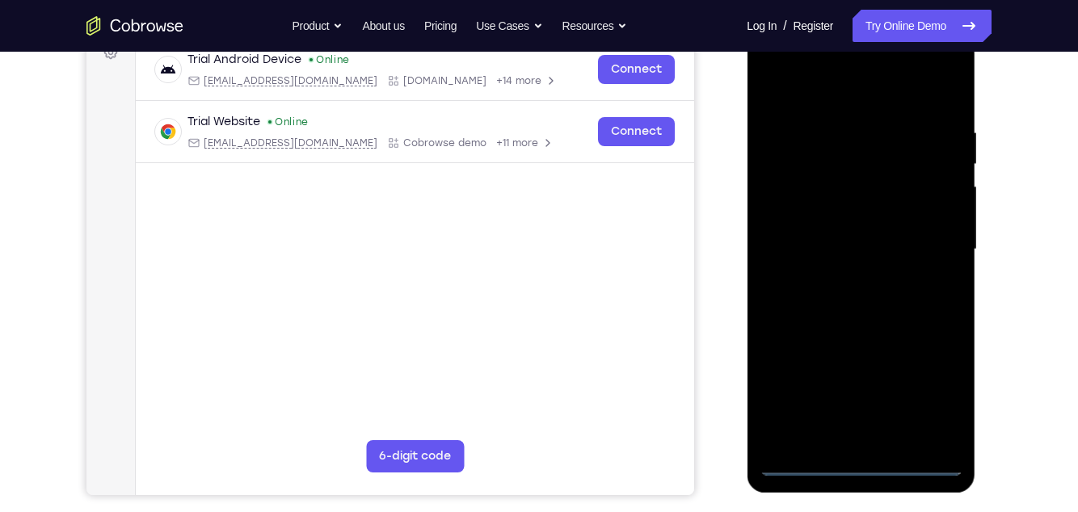
click at [852, 97] on div at bounding box center [861, 249] width 204 height 452
click at [932, 250] on div at bounding box center [861, 249] width 204 height 452
click at [842, 281] on div at bounding box center [861, 249] width 204 height 452
click at [896, 235] on div at bounding box center [861, 249] width 204 height 452
click at [865, 221] on div at bounding box center [861, 249] width 204 height 452
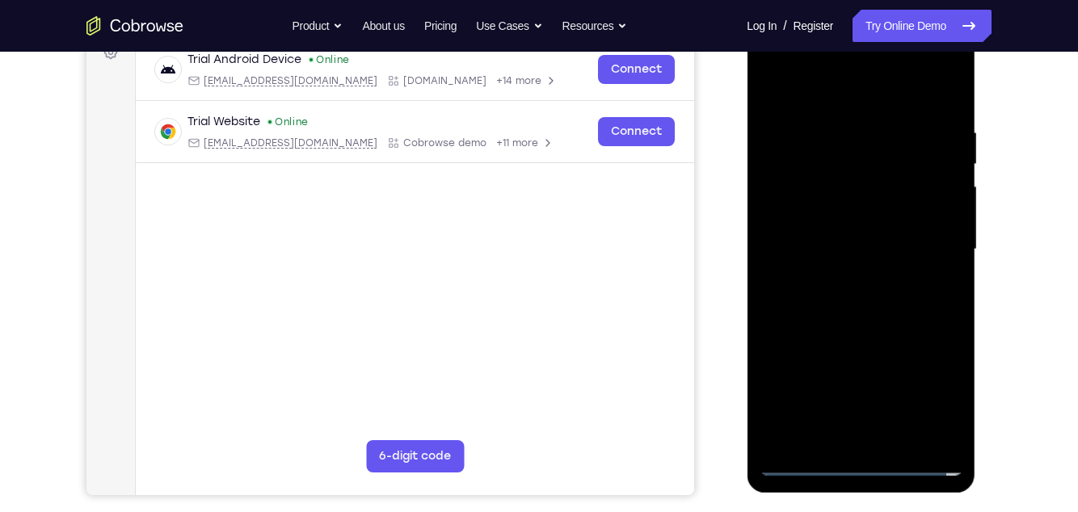
click at [938, 219] on div at bounding box center [861, 249] width 204 height 452
click at [809, 222] on div at bounding box center [861, 249] width 204 height 452
click at [901, 250] on div at bounding box center [861, 249] width 204 height 452
click at [876, 307] on div at bounding box center [861, 249] width 204 height 452
click at [893, 317] on div at bounding box center [861, 249] width 204 height 452
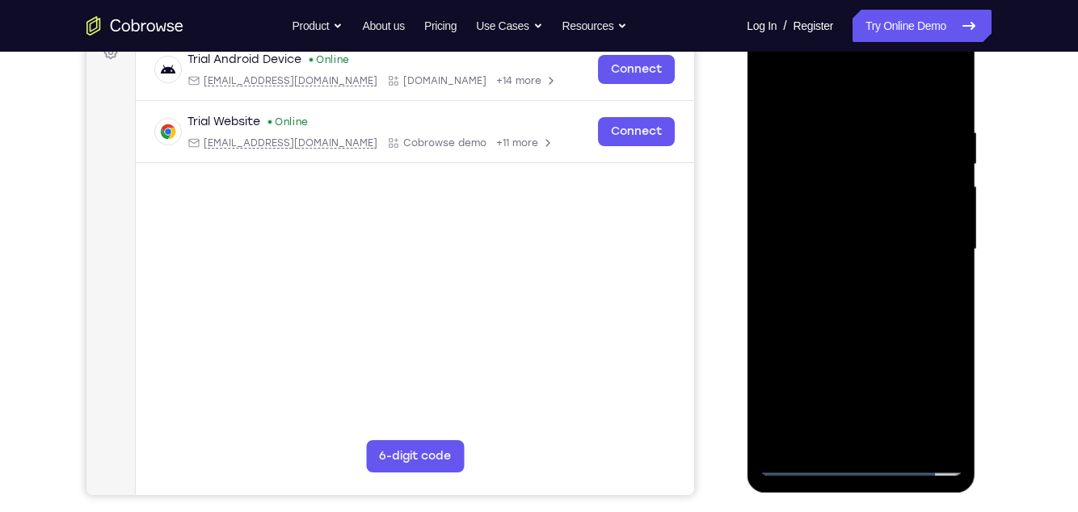
click at [960, 417] on div at bounding box center [861, 249] width 204 height 452
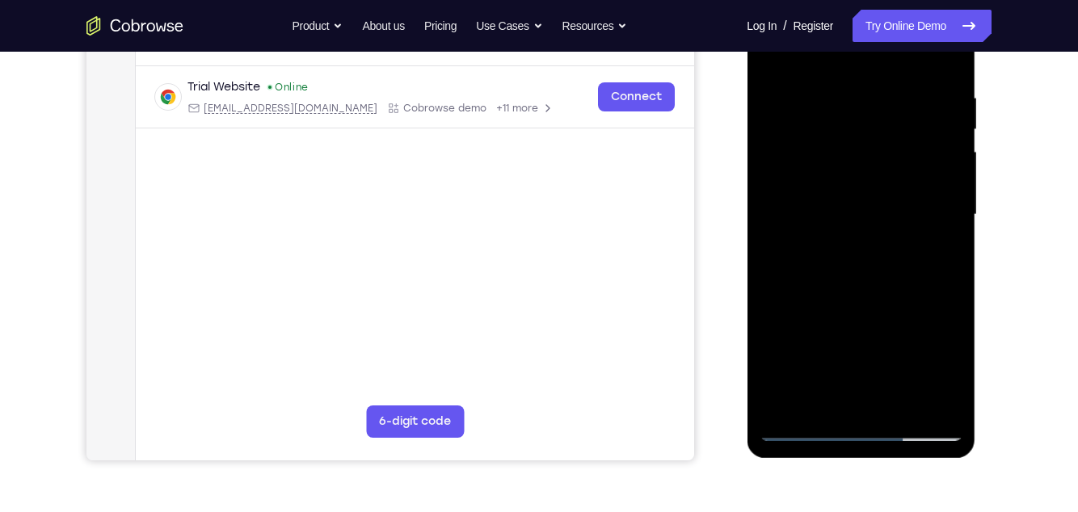
scroll to position [293, 0]
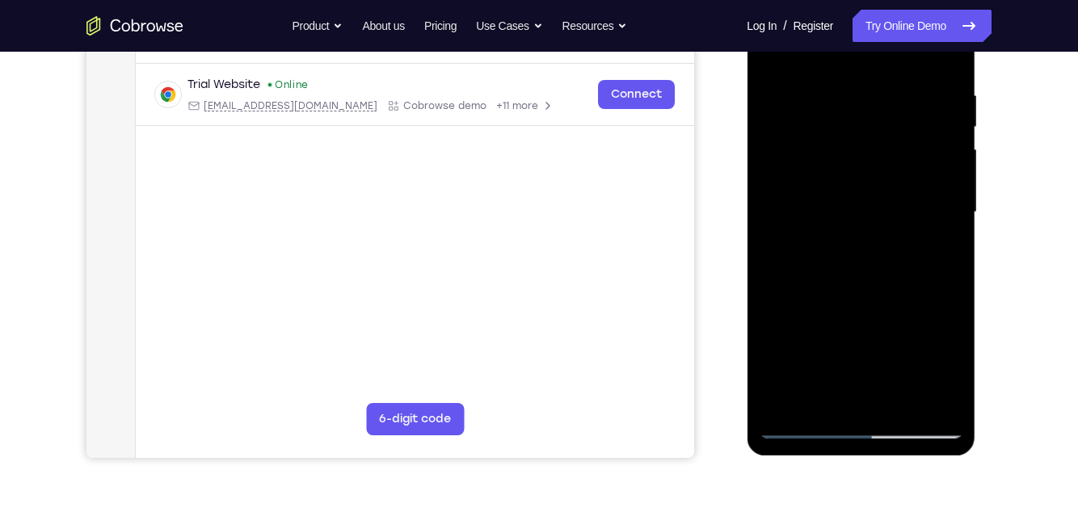
click at [764, 378] on div at bounding box center [861, 212] width 204 height 452
click at [774, 300] on div at bounding box center [861, 212] width 204 height 452
